Goal: Entertainment & Leisure: Consume media (video, audio)

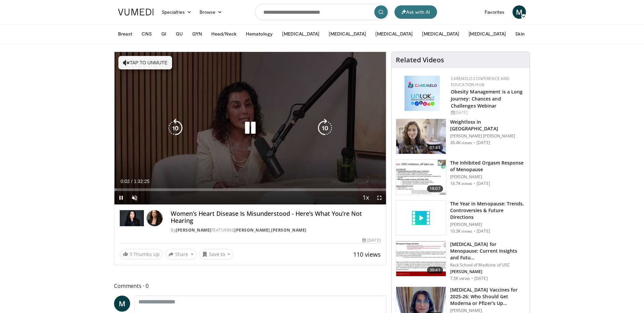
click at [253, 128] on icon "Video Player" at bounding box center [250, 128] width 19 height 19
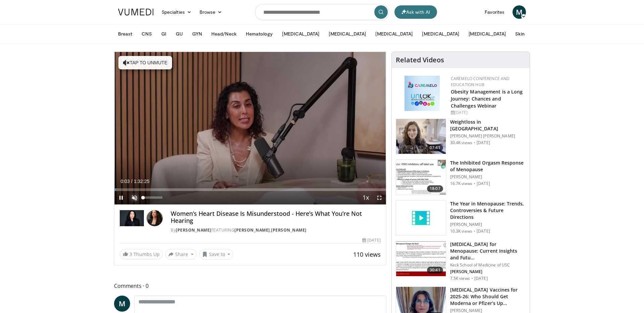
click at [135, 200] on span "Video Player" at bounding box center [134, 197] width 13 height 13
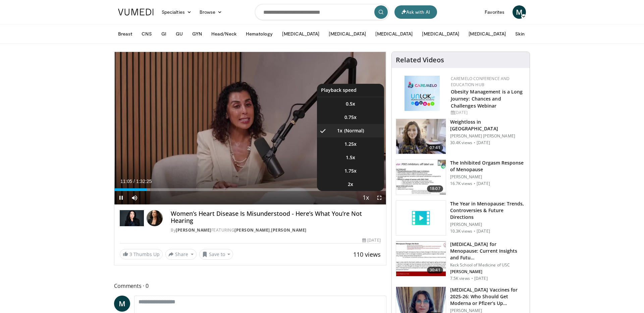
click at [366, 199] on span "Video Player" at bounding box center [365, 198] width 9 height 13
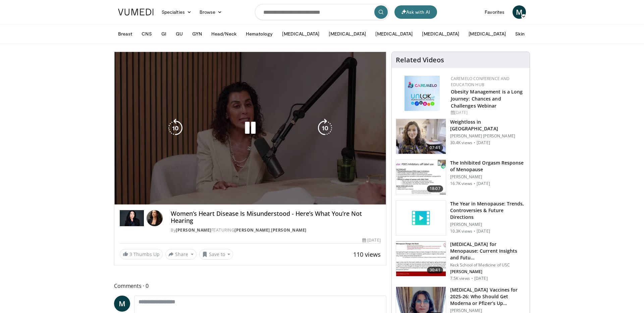
click at [366, 199] on div "10 seconds Tap to unmute" at bounding box center [250, 128] width 272 height 153
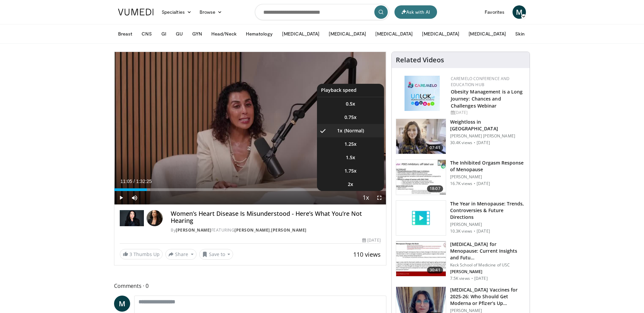
click at [351, 135] on li "1x , selected" at bounding box center [350, 130] width 67 height 13
click at [368, 198] on span "Video Player" at bounding box center [365, 198] width 9 height 13
click at [356, 146] on span "1.25x" at bounding box center [351, 144] width 12 height 7
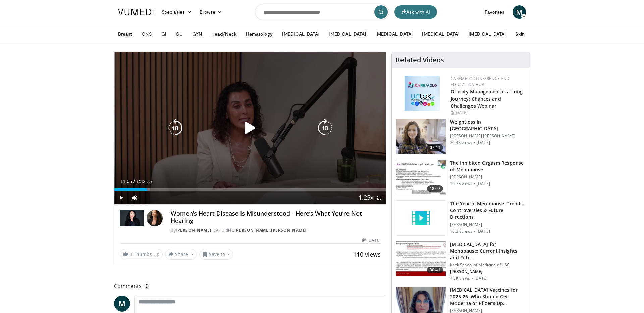
drag, startPoint x: 222, startPoint y: 148, endPoint x: 208, endPoint y: 151, distance: 14.7
click at [222, 148] on div "10 seconds Tap to unmute" at bounding box center [250, 128] width 272 height 153
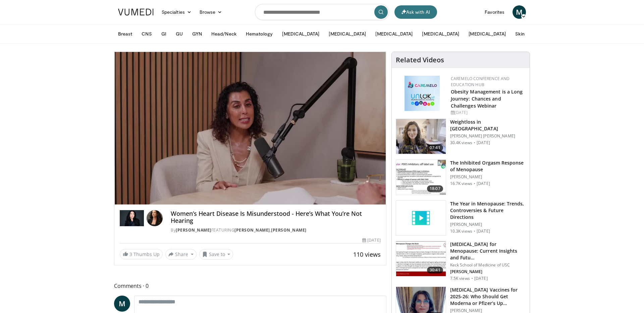
scroll to position [3, 0]
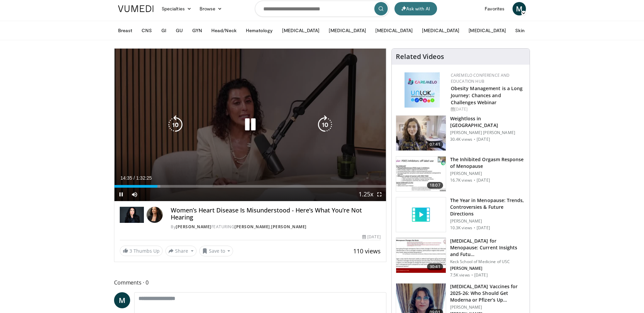
click at [256, 124] on icon "Video Player" at bounding box center [250, 124] width 19 height 19
